Goal: Task Accomplishment & Management: Complete application form

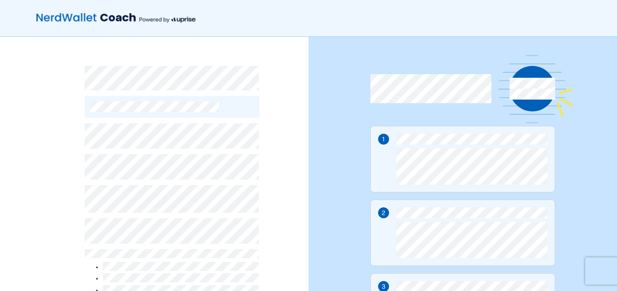
click at [32, 226] on div "By continuing, you accept NerdWallet’s Terms of Use and Privacy Policy and Upri…" at bounding box center [154, 226] width 308 height 379
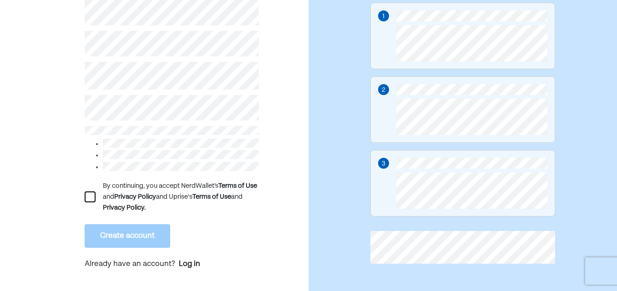
scroll to position [125, 0]
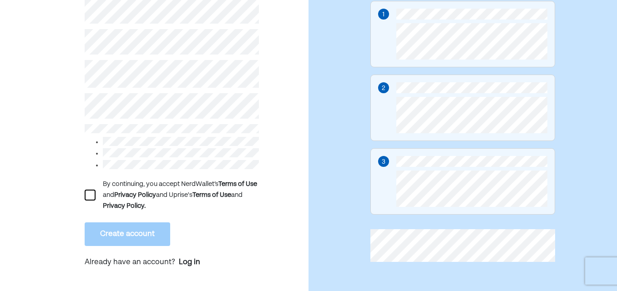
click at [91, 191] on div at bounding box center [90, 195] width 11 height 11
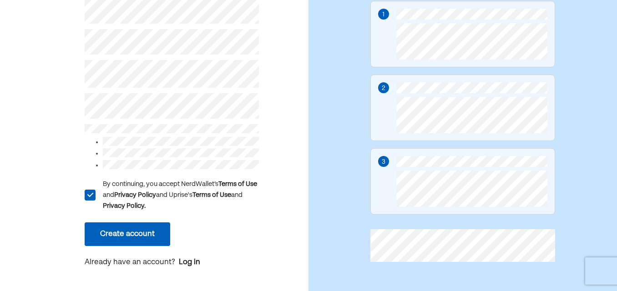
click at [142, 226] on button "Create account" at bounding box center [127, 234] width 85 height 24
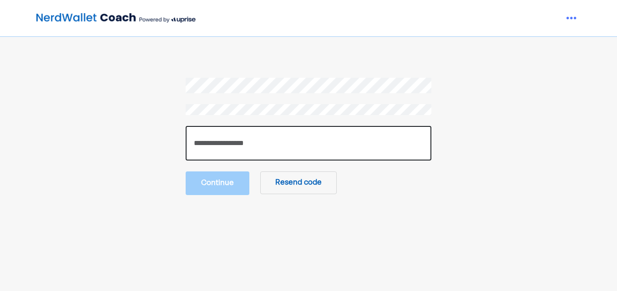
click at [339, 141] on input "number" at bounding box center [309, 143] width 246 height 35
type input "******"
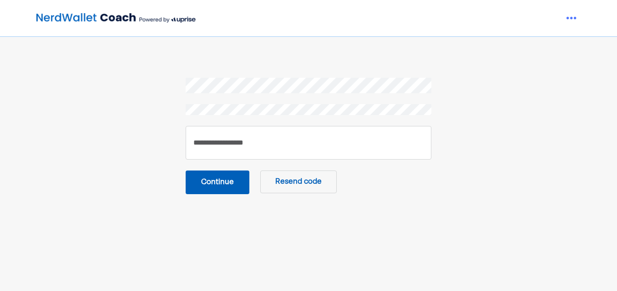
click at [238, 179] on button "Continue" at bounding box center [218, 183] width 64 height 24
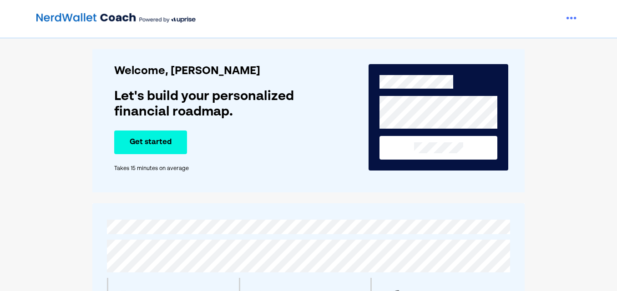
click at [161, 148] on button "Get started" at bounding box center [150, 143] width 73 height 24
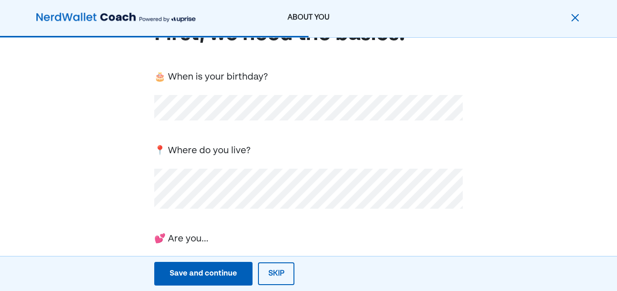
scroll to position [48, 0]
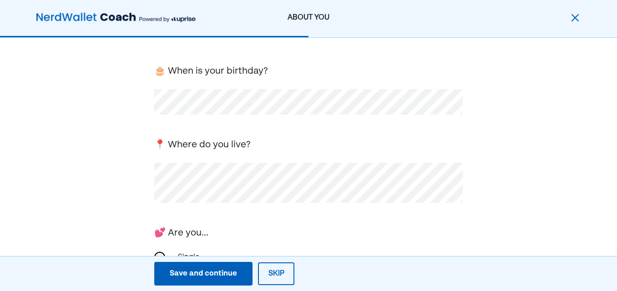
click at [122, 189] on div "First, we need the basics! 🎂 When is your birthday? 📍 Where do you live? 💕 Are …" at bounding box center [308, 248] width 617 height 517
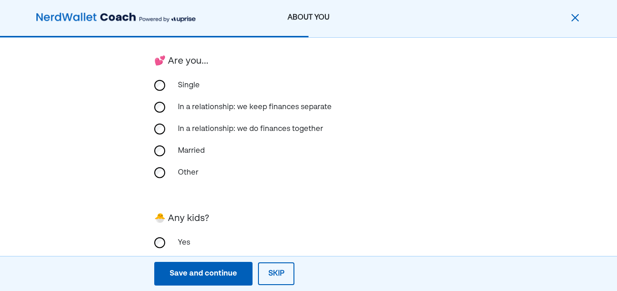
scroll to position [264, 0]
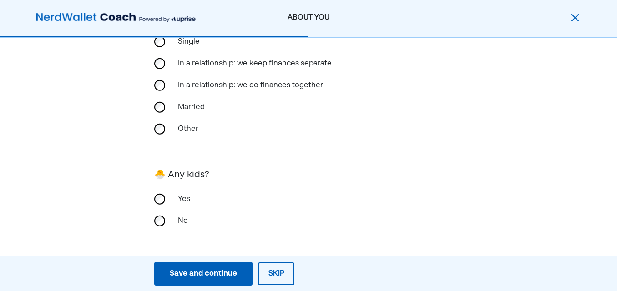
click at [201, 271] on div "Save and continue" at bounding box center [203, 273] width 67 height 11
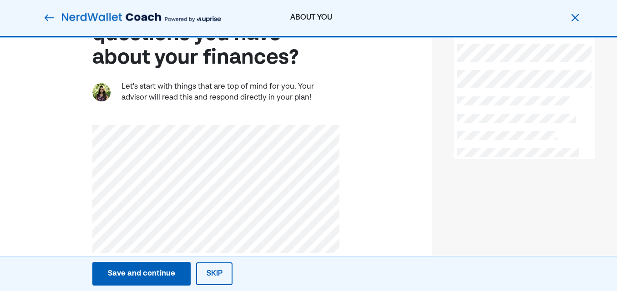
scroll to position [83, 0]
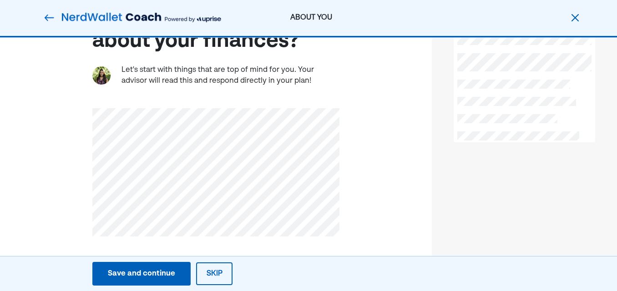
click at [142, 276] on div "Save and continue" at bounding box center [141, 273] width 67 height 11
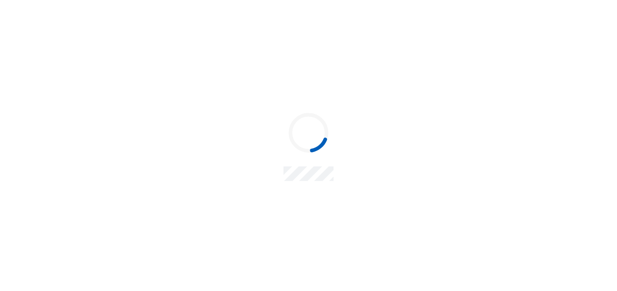
scroll to position [0, 0]
